Goal: Information Seeking & Learning: Learn about a topic

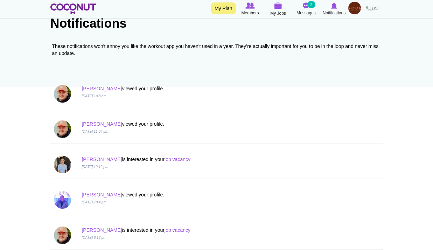
scroll to position [105, 0]
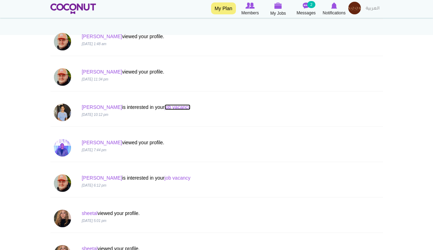
click at [164, 106] on link "job vacancy" at bounding box center [177, 107] width 26 height 6
click at [91, 108] on link "Sajani" at bounding box center [101, 107] width 40 height 6
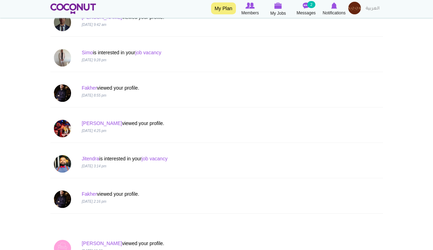
scroll to position [490, 0]
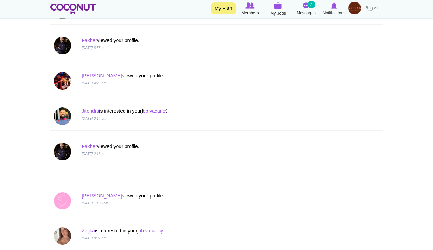
click at [161, 109] on link "job vacancy" at bounding box center [155, 111] width 26 height 6
click at [91, 111] on link "Jitendra" at bounding box center [89, 111] width 17 height 6
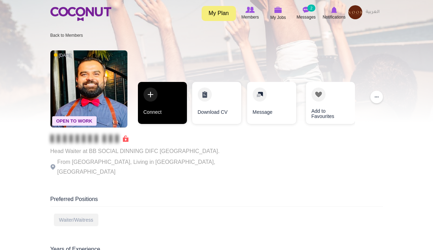
click at [164, 120] on link "Connect" at bounding box center [162, 103] width 49 height 42
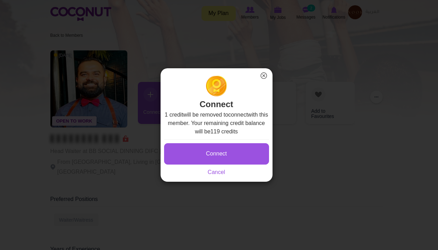
click at [214, 140] on div "Connect Saving... Cancel" at bounding box center [216, 157] width 105 height 37
click at [214, 147] on button "Connect" at bounding box center [216, 153] width 105 height 21
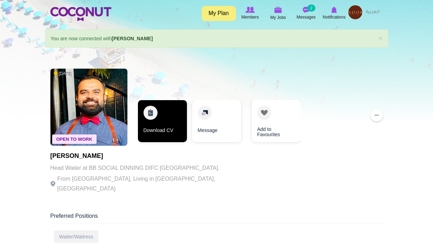
click at [163, 122] on link "Download CV" at bounding box center [162, 121] width 49 height 42
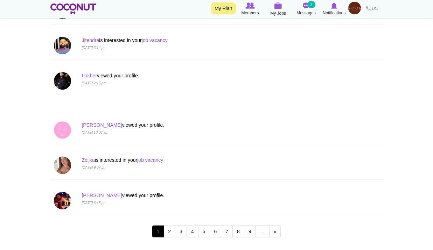
scroll to position [595, 0]
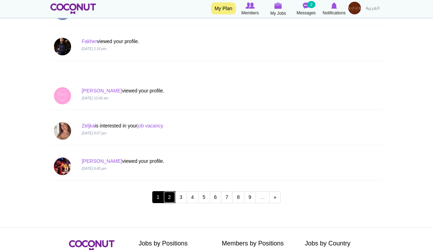
click at [166, 196] on link "2" at bounding box center [169, 197] width 12 height 12
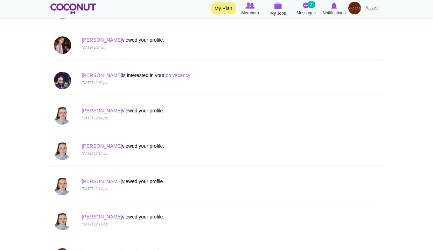
scroll to position [630, 0]
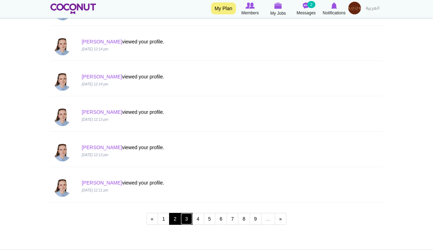
click at [184, 218] on link "3" at bounding box center [186, 219] width 12 height 12
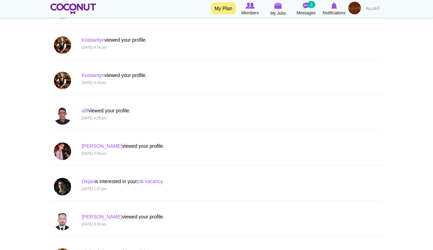
scroll to position [595, 0]
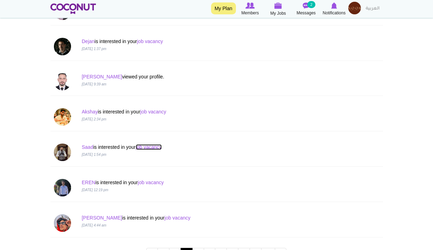
click at [150, 148] on link "job vacancy" at bounding box center [149, 147] width 26 height 6
click at [88, 149] on link "Saad" at bounding box center [87, 147] width 12 height 6
click at [157, 145] on link "job vacancy" at bounding box center [149, 147] width 26 height 6
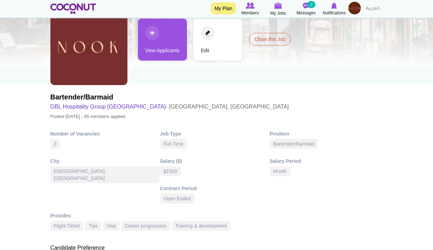
scroll to position [70, 0]
